Goal: Task Accomplishment & Management: Manage account settings

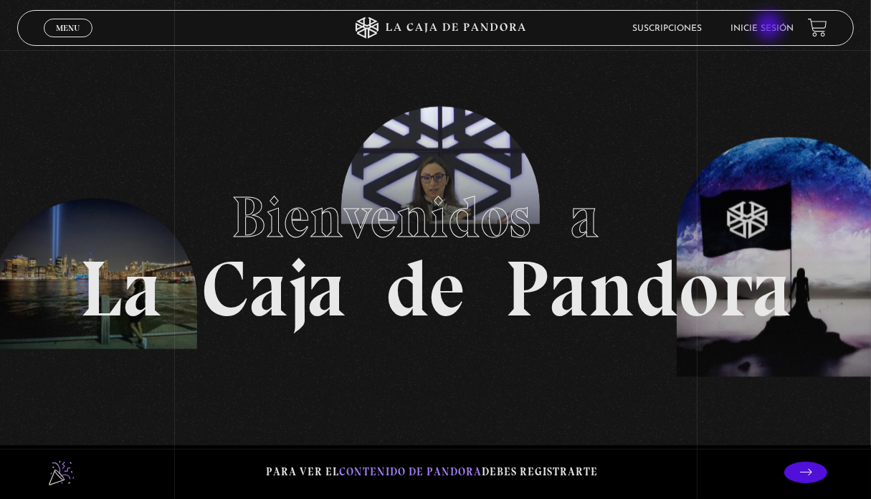
click at [771, 27] on link "Inicie sesión" at bounding box center [762, 28] width 63 height 9
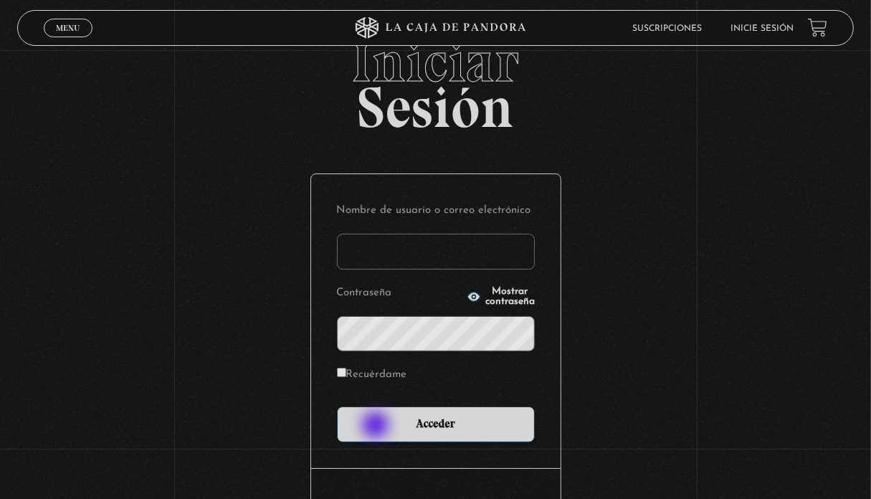
scroll to position [72, 0]
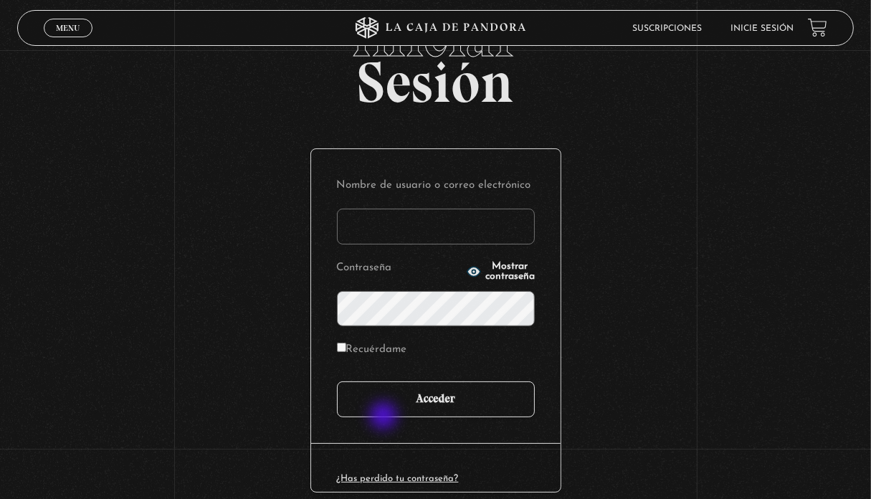
type input "[PERSON_NAME][EMAIL_ADDRESS][PERSON_NAME][DOMAIN_NAME]"
click at [392, 395] on input "Acceder" at bounding box center [436, 400] width 198 height 36
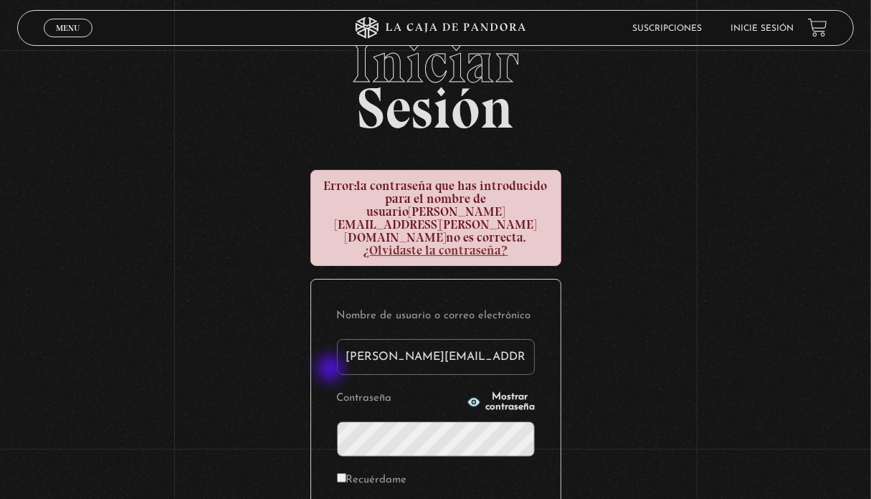
scroll to position [72, 0]
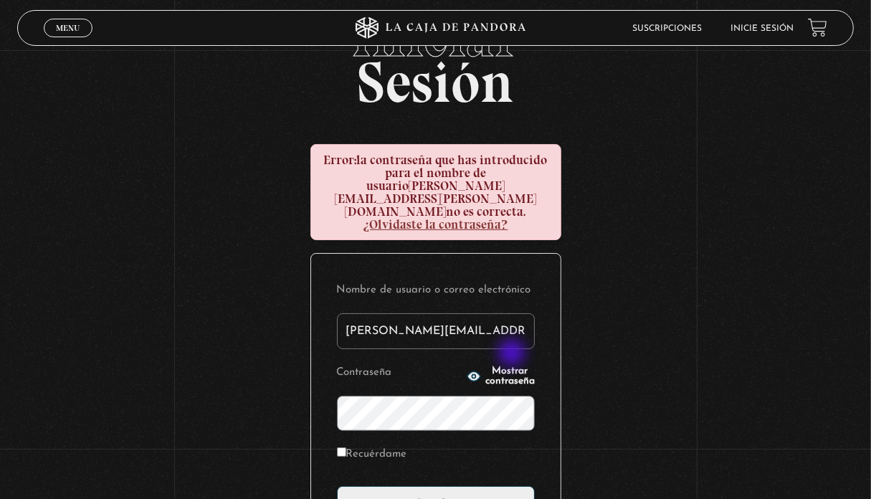
click at [514, 367] on span "Mostrar contraseña" at bounding box center [510, 377] width 49 height 20
click at [299, 385] on div "Iniciar Sesión Error: la contraseña que has introducido para el nombre de usuar…" at bounding box center [435, 334] width 871 height 653
